Goal: Task Accomplishment & Management: Use online tool/utility

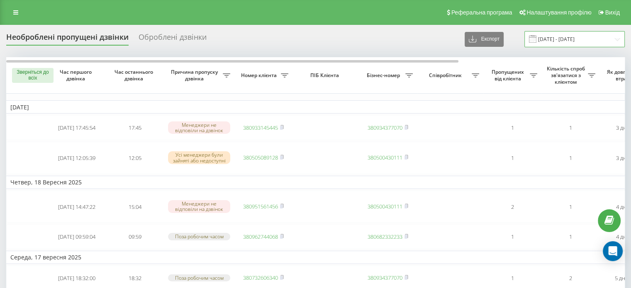
click at [611, 41] on input "16.09.2025 - 19.09.2025" at bounding box center [574, 39] width 100 height 16
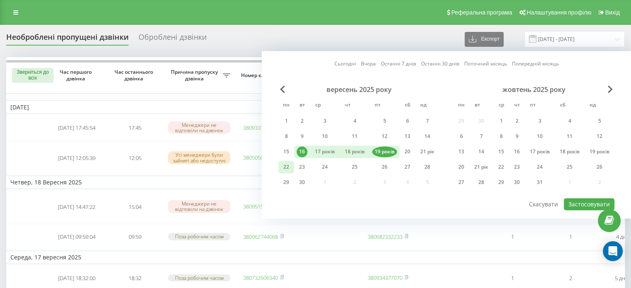
click at [287, 164] on div "22" at bounding box center [286, 167] width 11 height 11
click at [580, 200] on font "Застосовувати" at bounding box center [588, 204] width 41 height 8
type input "22.09.2025 - 22.09.2025"
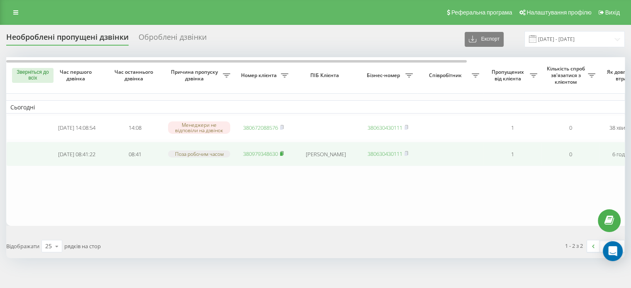
click at [283, 152] on icon at bounding box center [281, 153] width 3 height 4
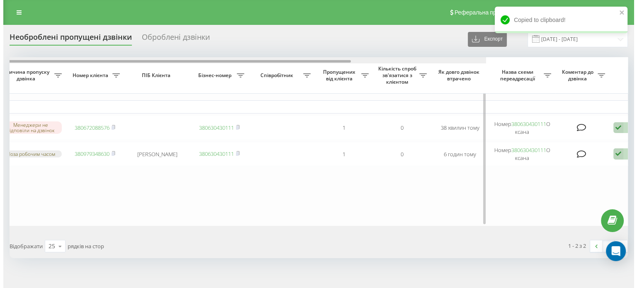
scroll to position [0, 211]
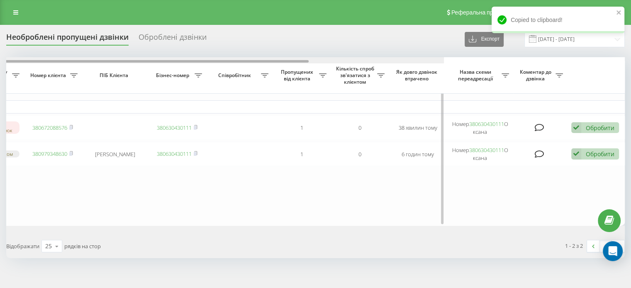
drag, startPoint x: 168, startPoint y: 62, endPoint x: 335, endPoint y: 80, distance: 168.8
click at [335, 80] on div "Зверніться до всіх Час першого дзвінка Час останнього дзвінка Причина пропуску …" at bounding box center [315, 141] width 618 height 169
click at [335, 80] on span "Кількість спроб зв'язатися з клієнтом" at bounding box center [356, 75] width 42 height 19
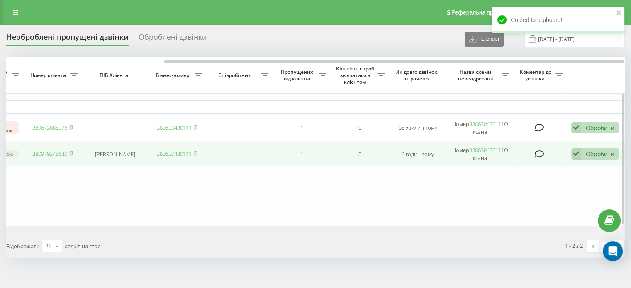
click at [577, 154] on icon at bounding box center [576, 153] width 10 height 11
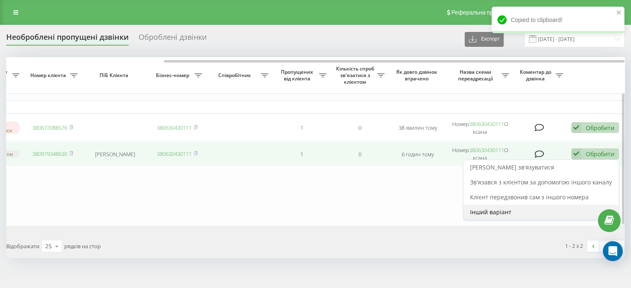
click at [487, 212] on font "Інший варіант" at bounding box center [490, 212] width 41 height 8
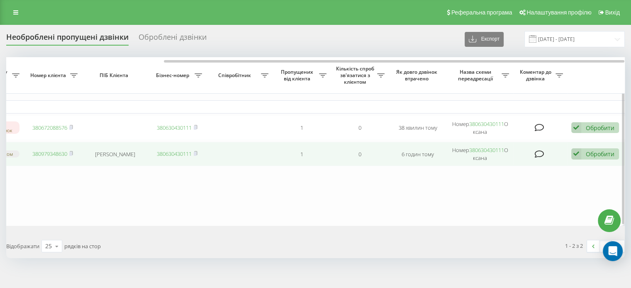
click at [597, 151] on font "Обробити" at bounding box center [599, 154] width 29 height 8
click at [574, 151] on icon at bounding box center [576, 153] width 10 height 11
drag, startPoint x: 574, startPoint y: 151, endPoint x: 576, endPoint y: 147, distance: 4.5
click at [574, 151] on icon at bounding box center [576, 153] width 10 height 11
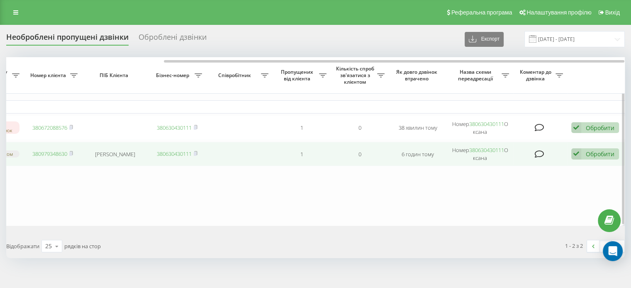
click at [575, 151] on icon at bounding box center [576, 153] width 10 height 11
click at [575, 155] on icon at bounding box center [576, 153] width 10 height 11
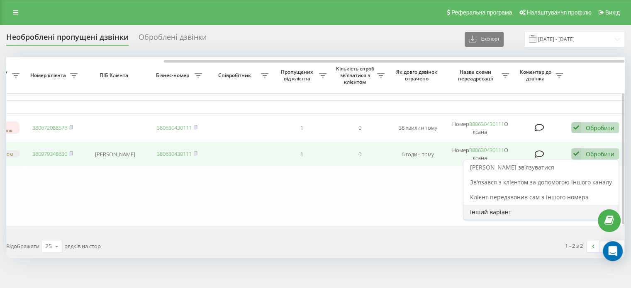
click at [529, 205] on div "Інший варіант" at bounding box center [540, 212] width 155 height 15
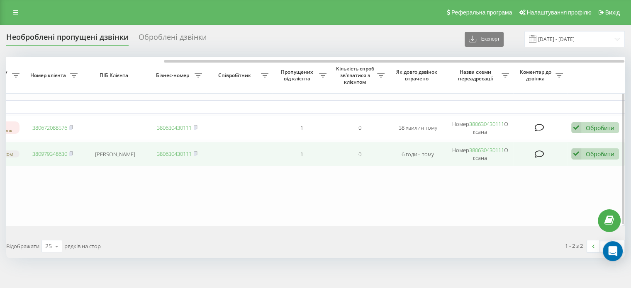
click at [572, 153] on icon at bounding box center [576, 153] width 10 height 11
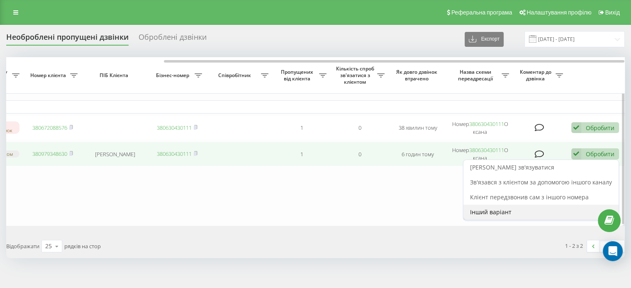
click at [510, 210] on font "Інший варіант" at bounding box center [490, 212] width 41 height 8
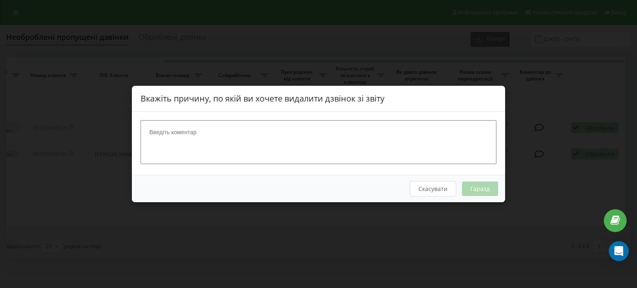
click at [367, 155] on textarea at bounding box center [319, 142] width 356 height 44
type textarea "Оленка Гоголь"
click at [471, 193] on button "Гаразд" at bounding box center [480, 189] width 36 height 15
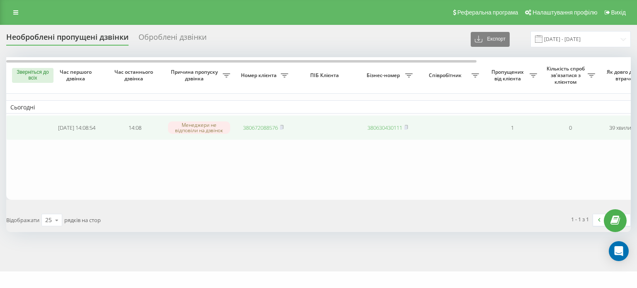
drag, startPoint x: 282, startPoint y: 128, endPoint x: 278, endPoint y: 134, distance: 7.5
click at [282, 128] on rect at bounding box center [281, 128] width 2 height 4
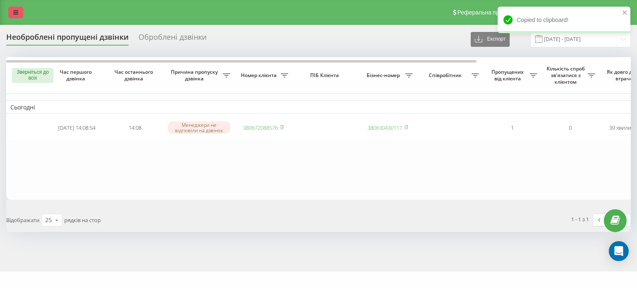
click at [17, 14] on icon at bounding box center [15, 13] width 5 height 6
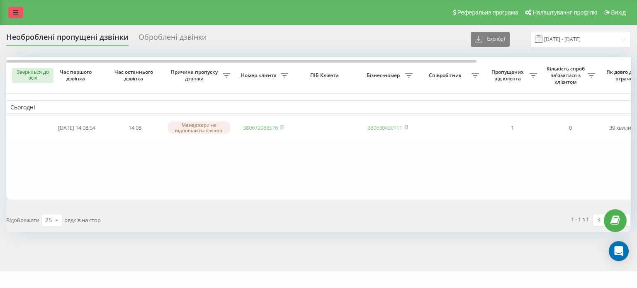
click at [15, 11] on icon at bounding box center [15, 13] width 5 height 6
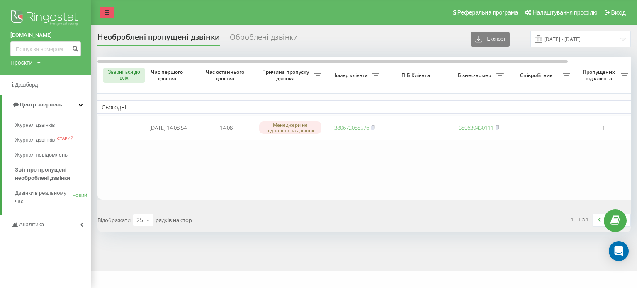
click at [15, 11] on div "Реферальна програма Налаштування профілю Вихід" at bounding box center [318, 12] width 637 height 25
click at [50, 48] on input at bounding box center [45, 48] width 70 height 15
paste input "380672088576"
type input "380672088576"
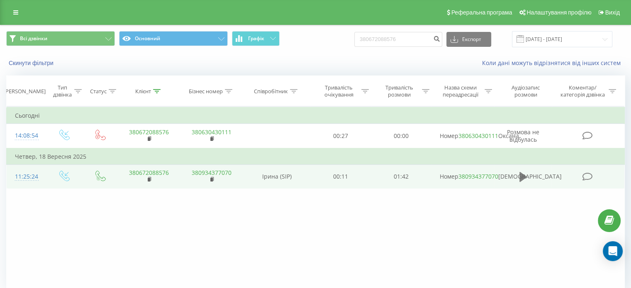
click at [521, 182] on icon at bounding box center [522, 177] width 7 height 10
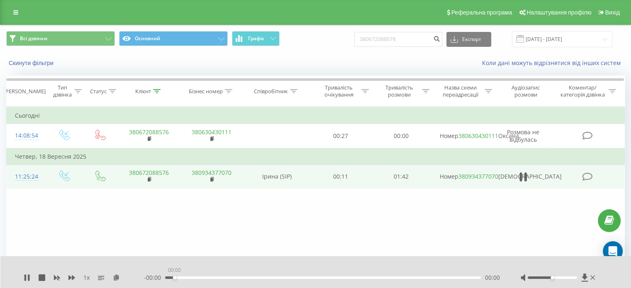
click at [173, 277] on div "00:00" at bounding box center [323, 278] width 316 height 2
click at [176, 278] on div "00:00" at bounding box center [323, 278] width 316 height 2
click at [185, 277] on div "00:04" at bounding box center [323, 278] width 316 height 2
click at [180, 277] on div "00:04" at bounding box center [178, 277] width 3 height 3
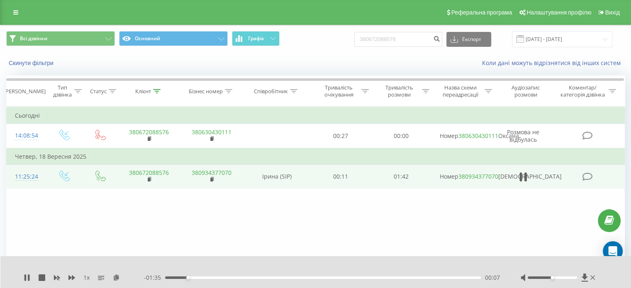
click at [198, 278] on div "00:07" at bounding box center [323, 278] width 316 height 2
click at [198, 278] on div "00:10" at bounding box center [198, 277] width 3 height 3
click at [214, 277] on div "00:15" at bounding box center [323, 278] width 316 height 2
click at [233, 278] on div "00:20" at bounding box center [323, 278] width 316 height 2
click at [241, 277] on div "00:22" at bounding box center [323, 278] width 316 height 2
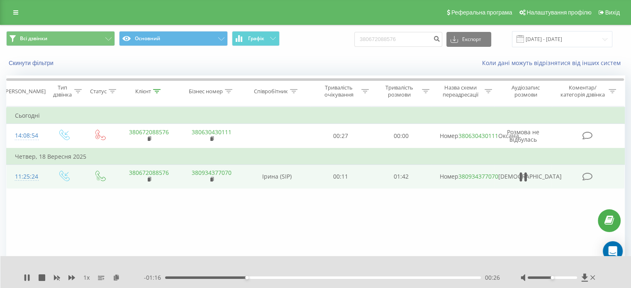
click at [250, 277] on div "00:26" at bounding box center [323, 278] width 316 height 2
click at [259, 277] on div "00:29" at bounding box center [323, 278] width 316 height 2
click at [257, 277] on div "00:29" at bounding box center [254, 277] width 3 height 3
click at [271, 278] on div "00:34" at bounding box center [323, 278] width 316 height 2
click at [291, 278] on div "00:35" at bounding box center [323, 278] width 316 height 2
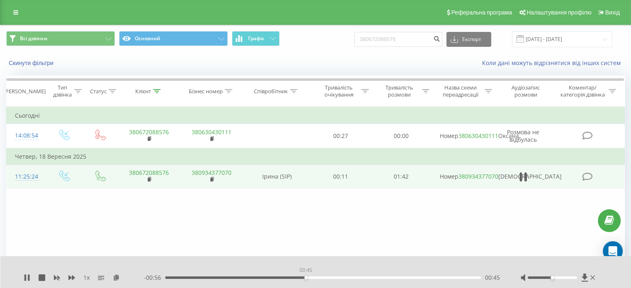
click at [306, 278] on div "00:45" at bounding box center [323, 278] width 316 height 2
click at [315, 278] on div "00:46" at bounding box center [323, 278] width 316 height 2
click at [309, 278] on div "00:46" at bounding box center [307, 277] width 3 height 3
click at [333, 279] on div "- 00:53 00:49 00:49" at bounding box center [322, 278] width 356 height 8
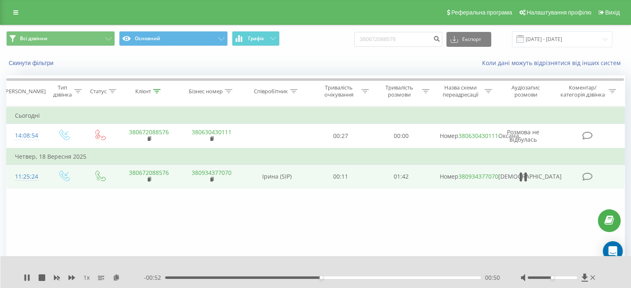
click at [335, 277] on div "00:50" at bounding box center [323, 278] width 316 height 2
click at [323, 277] on div "00:50" at bounding box center [320, 277] width 3 height 3
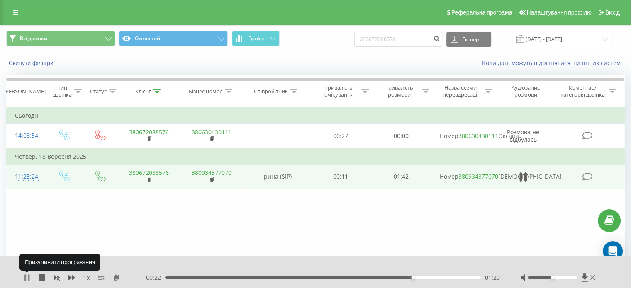
click at [28, 278] on icon at bounding box center [29, 277] width 2 height 7
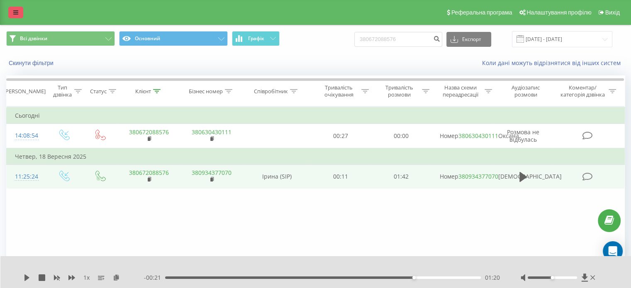
click at [9, 14] on link at bounding box center [15, 13] width 15 height 12
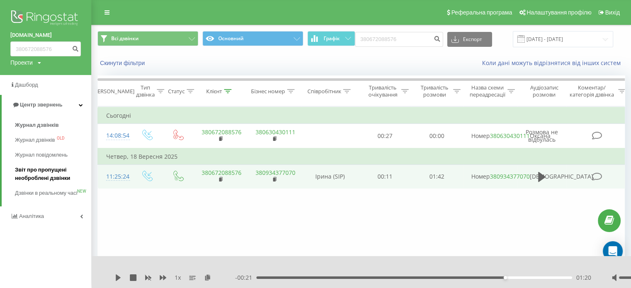
click at [30, 172] on span "Звіт про пропущені необроблені дзвінки" at bounding box center [51, 174] width 72 height 17
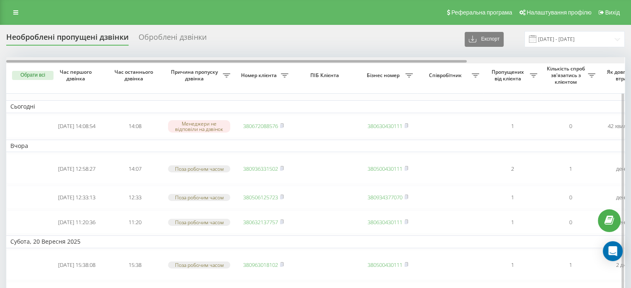
scroll to position [0, 211]
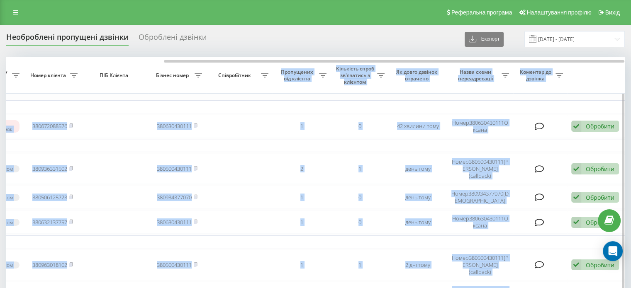
drag, startPoint x: 171, startPoint y: 59, endPoint x: 236, endPoint y: 69, distance: 66.3
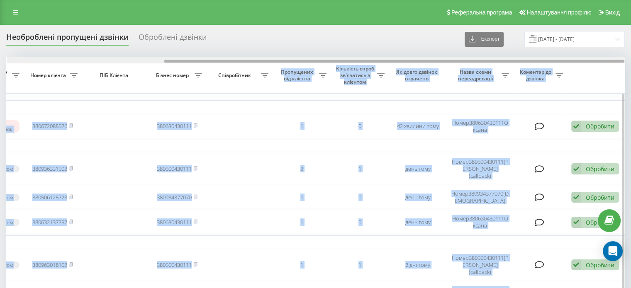
click at [201, 61] on div at bounding box center [394, 61] width 460 height 2
click at [200, 61] on div at bounding box center [394, 61] width 460 height 2
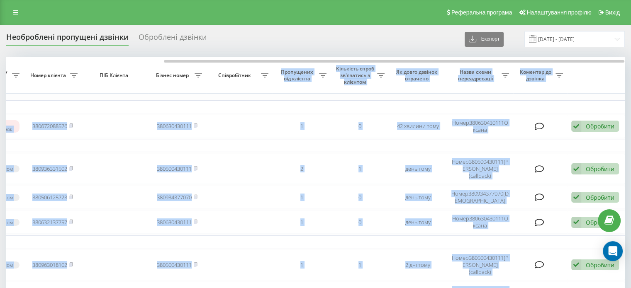
scroll to position [0, 0]
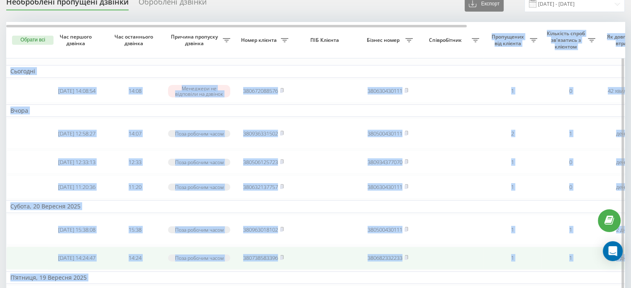
scroll to position [124, 0]
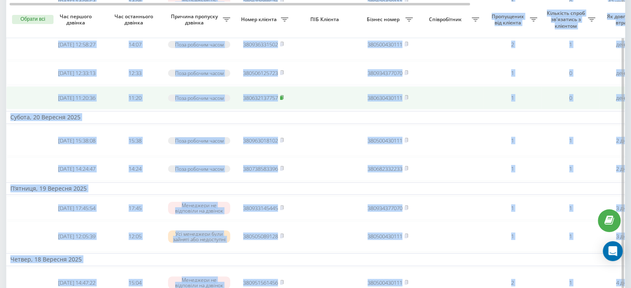
click at [282, 95] on icon at bounding box center [282, 97] width 4 height 5
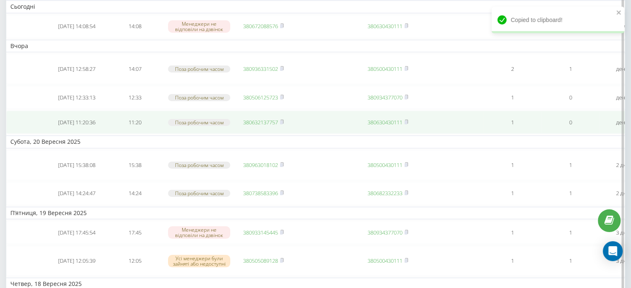
scroll to position [0, 0]
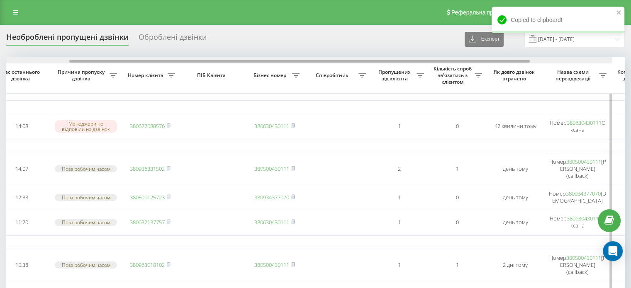
drag, startPoint x: 296, startPoint y: 61, endPoint x: 401, endPoint y: 74, distance: 106.1
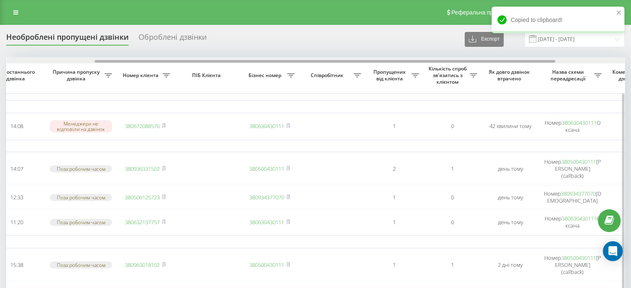
click at [270, 59] on div at bounding box center [316, 60] width 618 height 6
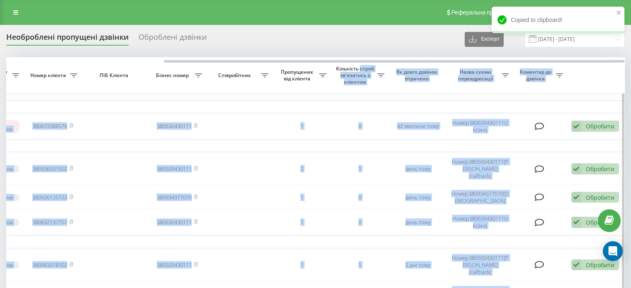
drag, startPoint x: 270, startPoint y: 59, endPoint x: 374, endPoint y: 68, distance: 104.9
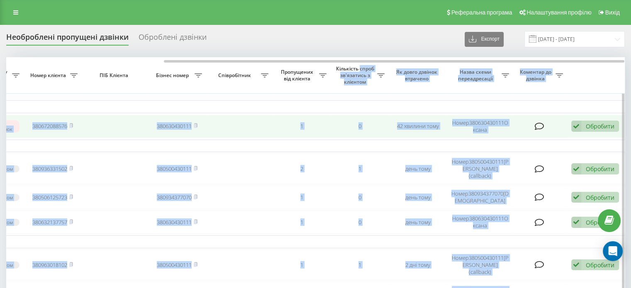
click at [581, 127] on div "Обробити Не вдалося зв'язатися Зв'язався з клієнтом за допомогою іншого каналу …" at bounding box center [595, 126] width 48 height 11
click at [583, 122] on div "Обробити Не вдалося зв'язатися Зв'язався з клієнтом за допомогою іншого каналу …" at bounding box center [595, 126] width 48 height 11
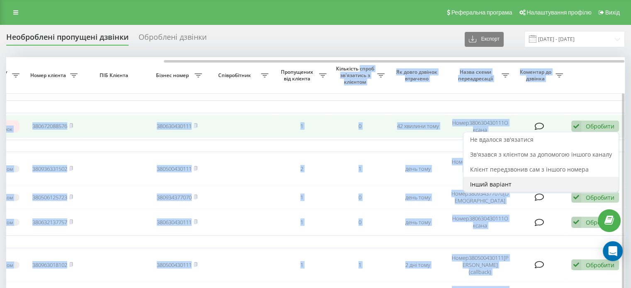
click at [489, 184] on span "Інший варіант" at bounding box center [490, 184] width 41 height 8
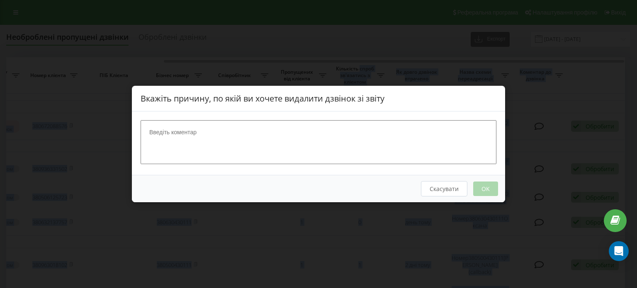
click at [274, 131] on textarea at bounding box center [319, 142] width 356 height 44
type textarea "З"
type textarea "по запиту по рослинах на тендер, Іри клієнтка"
click at [488, 184] on button "OK" at bounding box center [485, 189] width 25 height 15
